Goal: Task Accomplishment & Management: Manage account settings

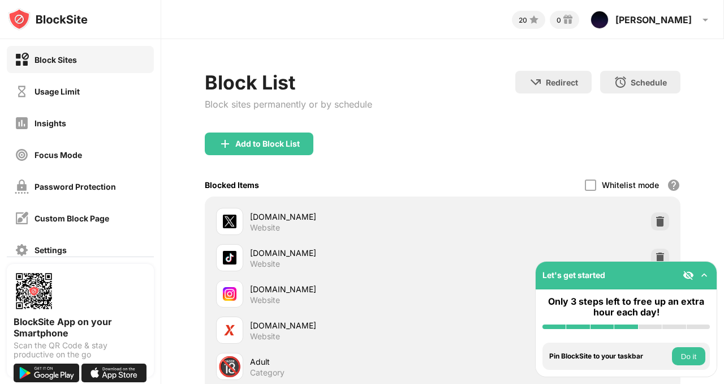
scroll to position [114, 0]
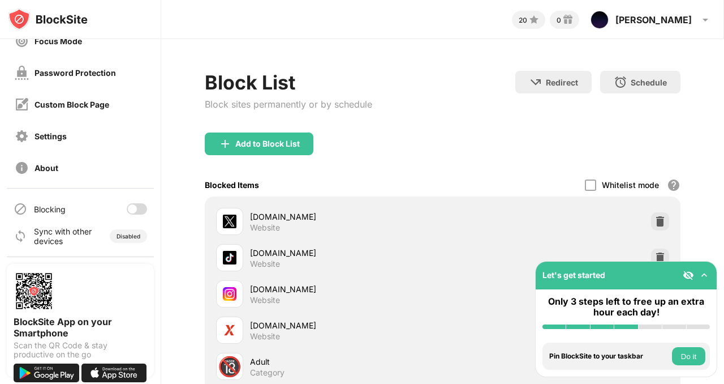
click at [128, 206] on div at bounding box center [137, 208] width 20 height 11
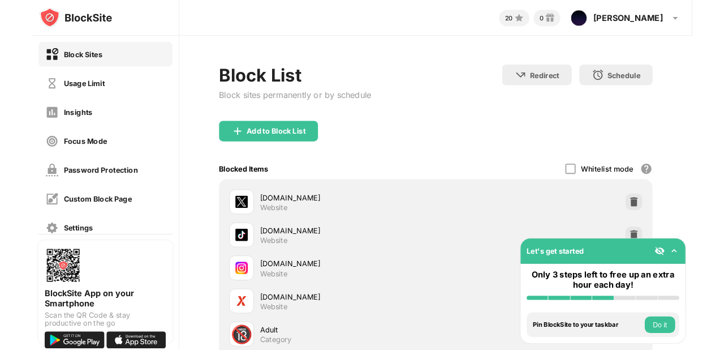
scroll to position [114, 0]
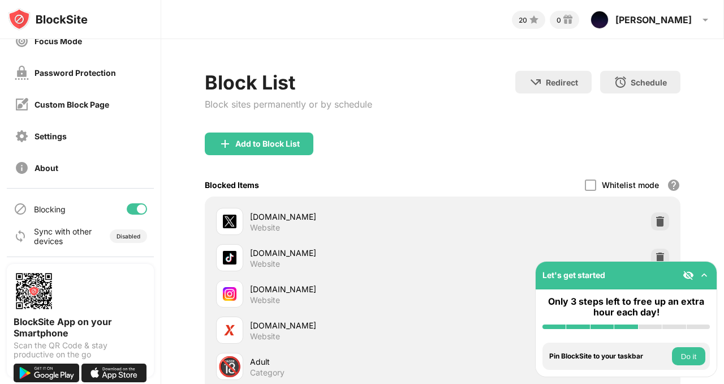
click at [127, 209] on div at bounding box center [137, 208] width 20 height 11
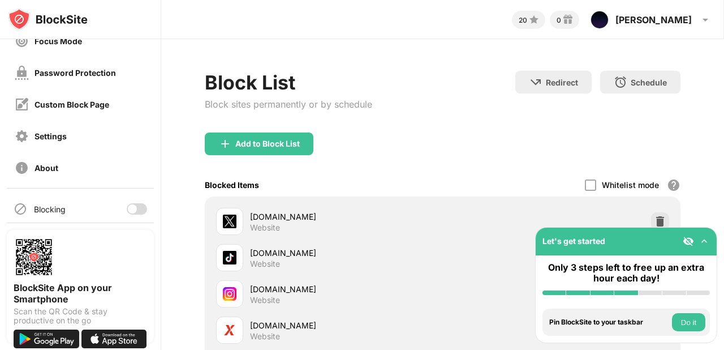
click at [129, 208] on div at bounding box center [137, 208] width 20 height 11
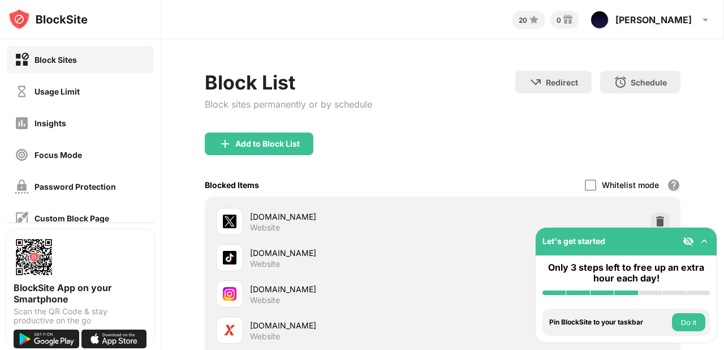
scroll to position [148, 0]
